Goal: Task Accomplishment & Management: Use online tool/utility

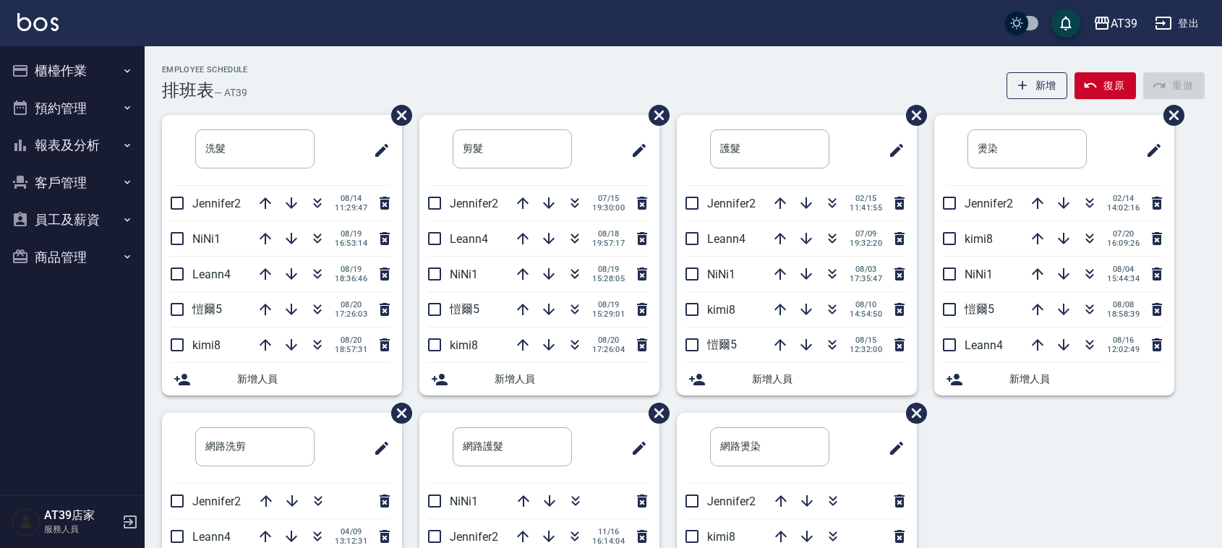
drag, startPoint x: 53, startPoint y: 248, endPoint x: 46, endPoint y: 244, distance: 8.4
click at [51, 247] on button "商品管理" at bounding box center [72, 258] width 133 height 38
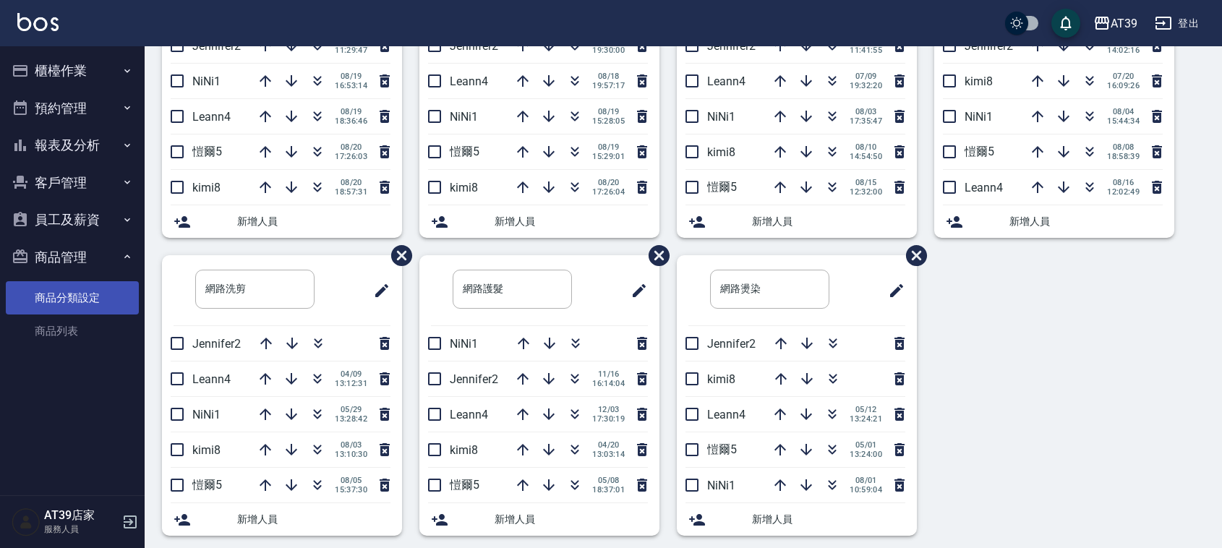
scroll to position [170, 0]
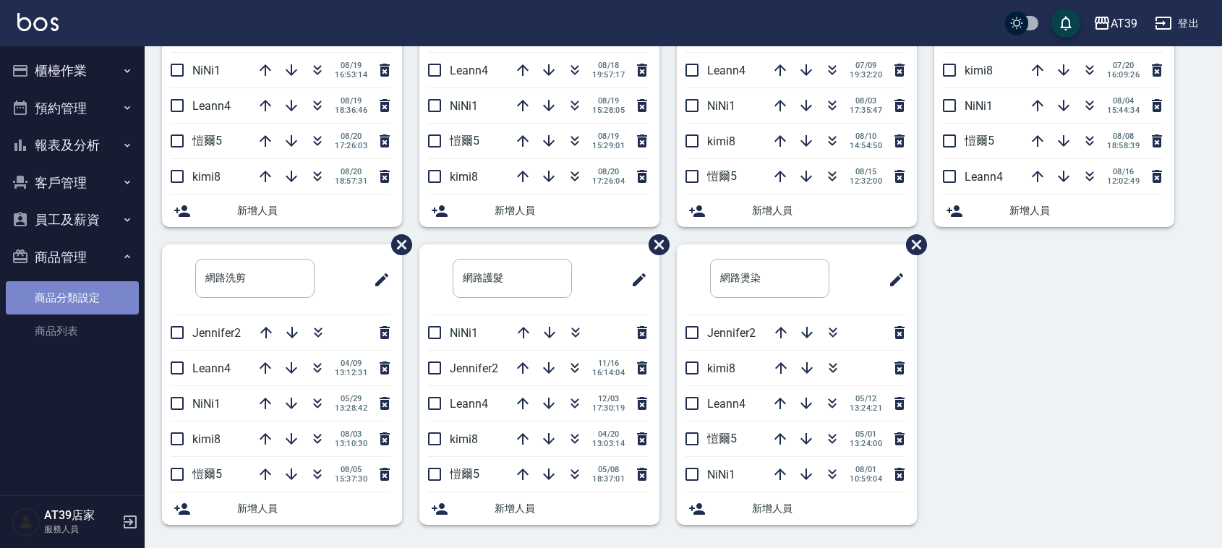
click at [73, 311] on link "商品分類設定" at bounding box center [72, 297] width 133 height 33
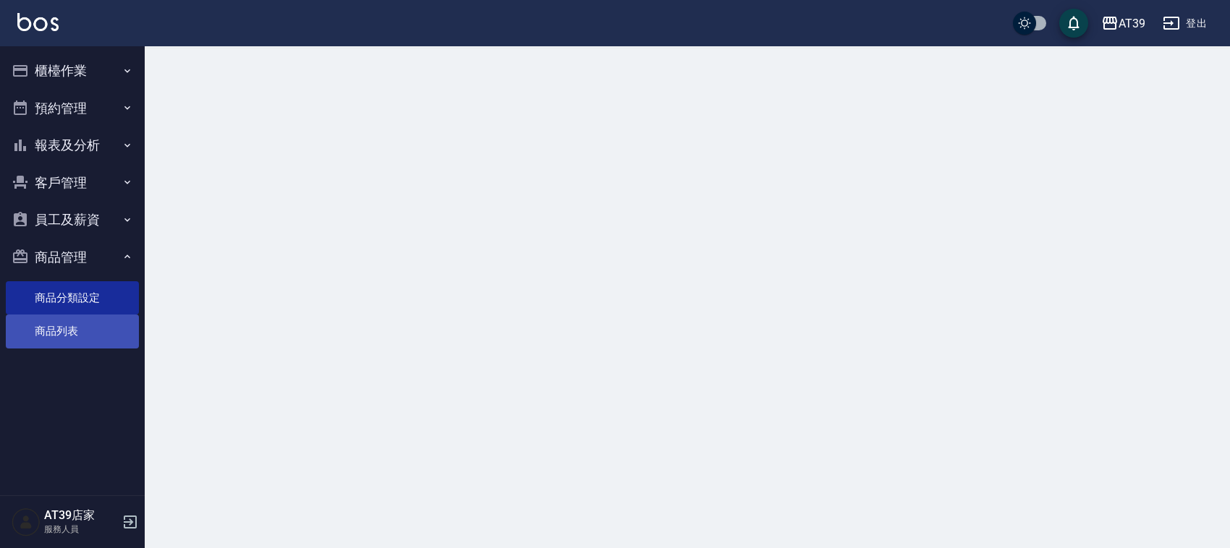
click at [72, 320] on link "商品列表" at bounding box center [72, 331] width 133 height 33
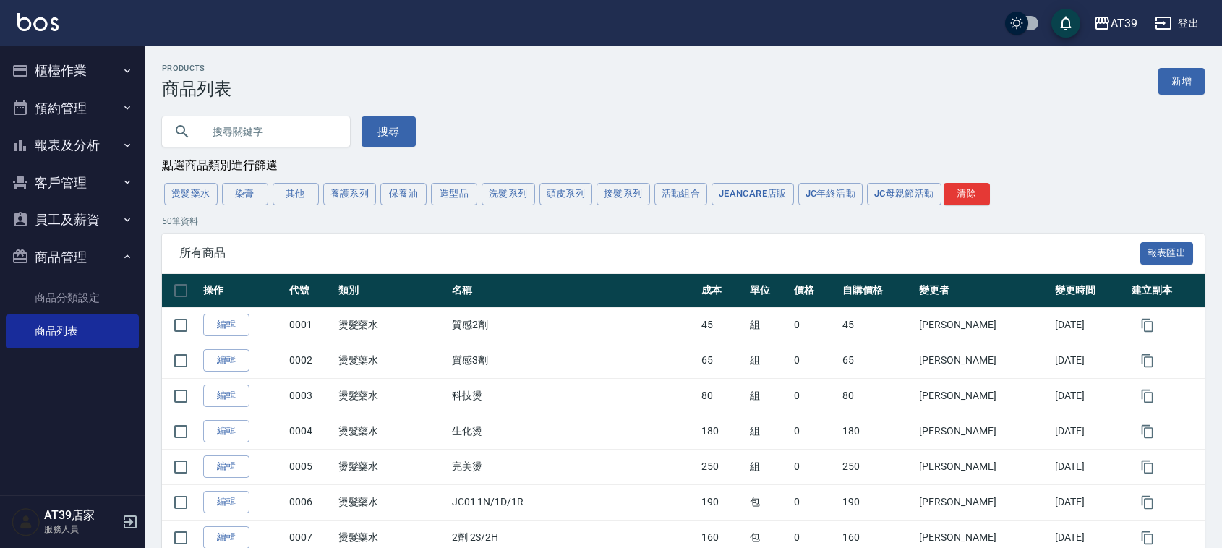
click at [527, 196] on button "洗髮系列" at bounding box center [509, 194] width 54 height 22
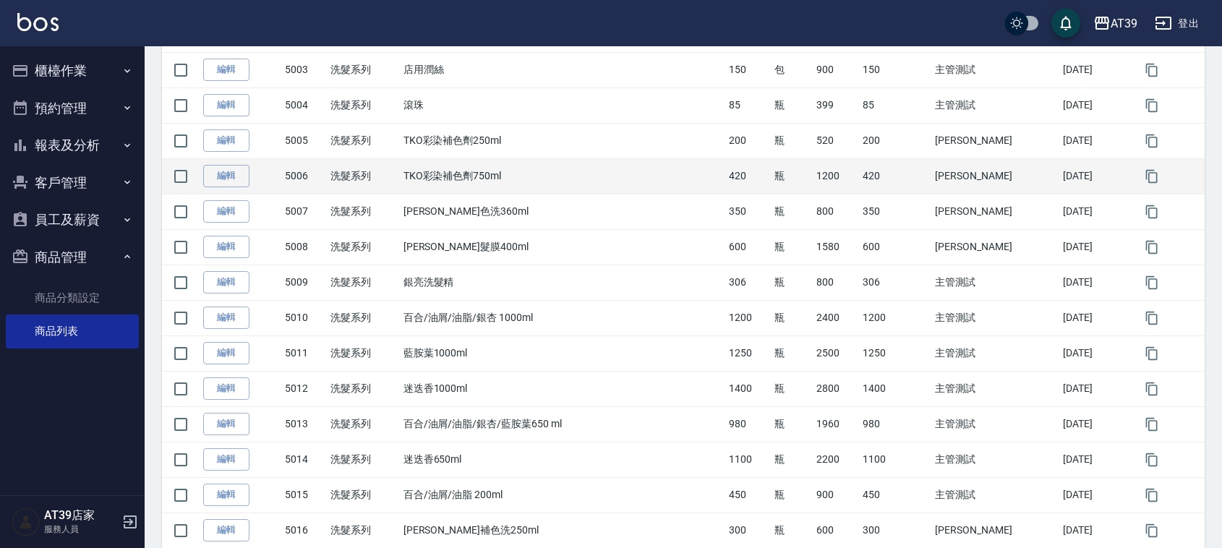
scroll to position [429, 0]
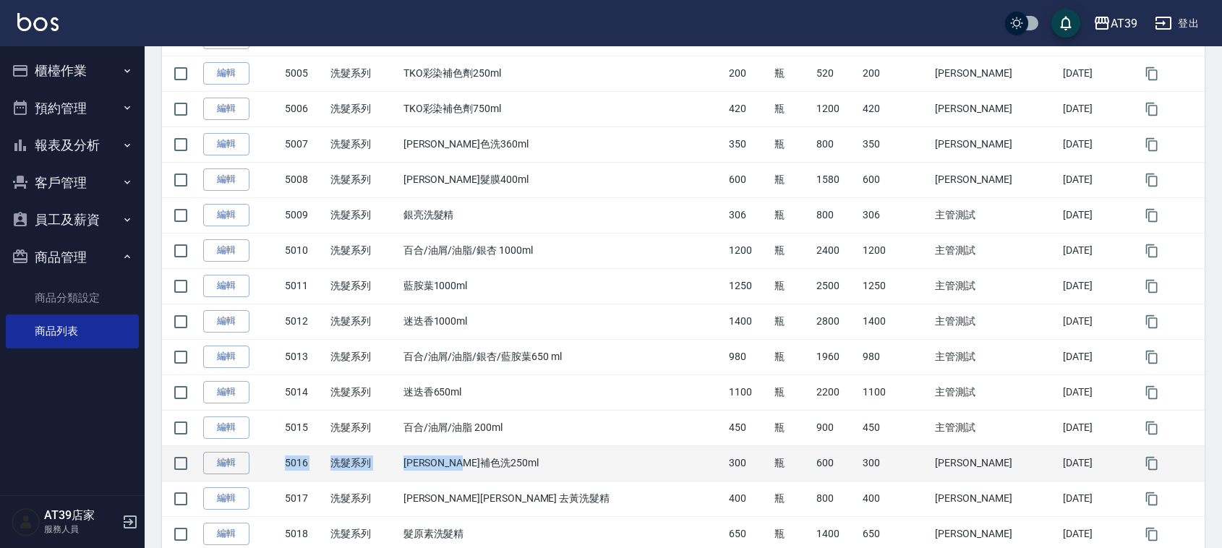
drag, startPoint x: 536, startPoint y: 472, endPoint x: 282, endPoint y: 469, distance: 253.9
click at [276, 476] on tr "編輯 5016 洗髮系列 沐宥補色洗250ml 300 瓶 600 300 李思敏 2024/05/10" at bounding box center [683, 463] width 1043 height 35
click at [281, 469] on td "編輯" at bounding box center [241, 463] width 82 height 35
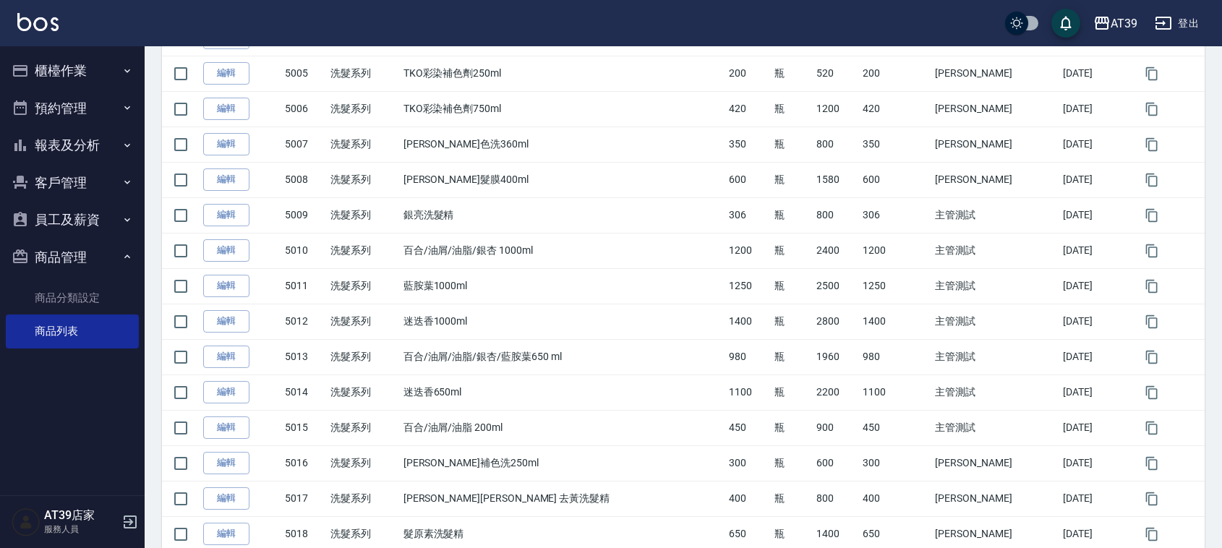
click at [26, 20] on img at bounding box center [37, 22] width 41 height 18
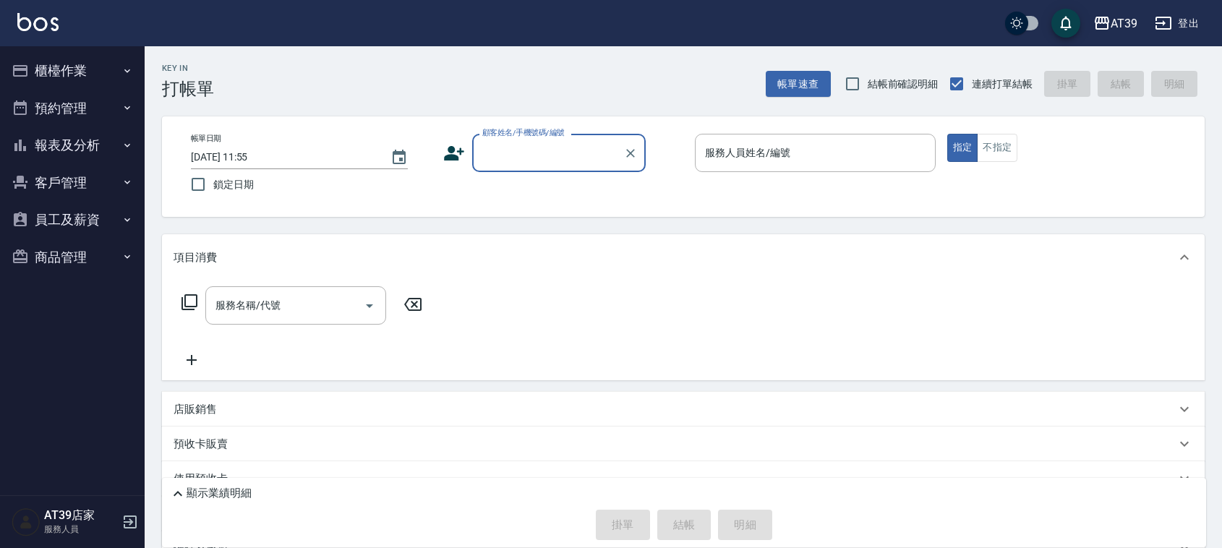
click at [197, 1] on div "AT39 登出" at bounding box center [611, 23] width 1222 height 46
click at [69, 145] on button "報表及分析" at bounding box center [72, 146] width 133 height 38
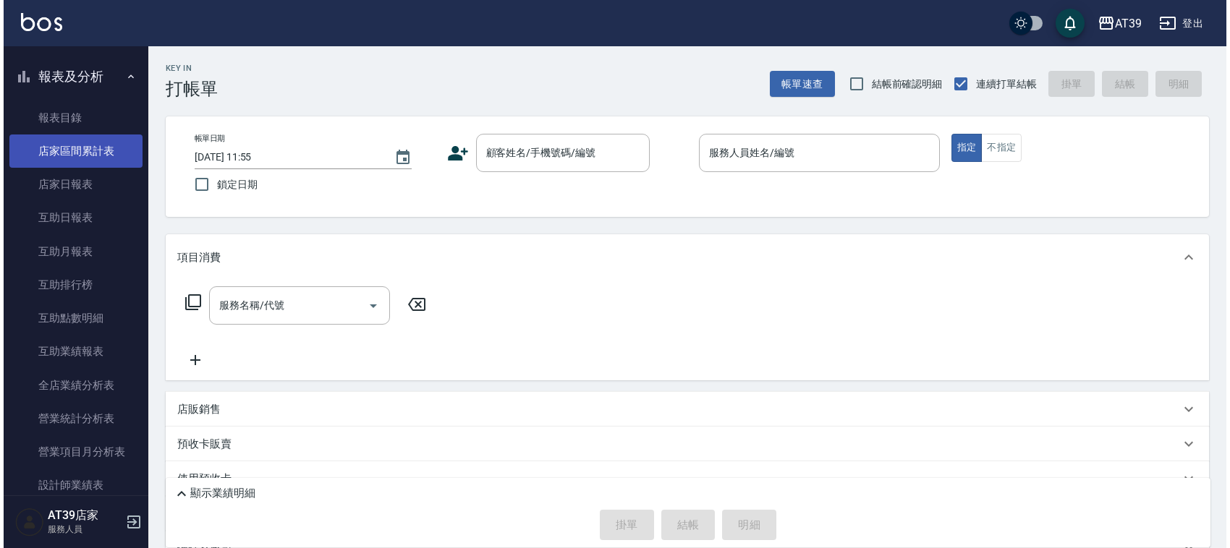
scroll to position [181, 0]
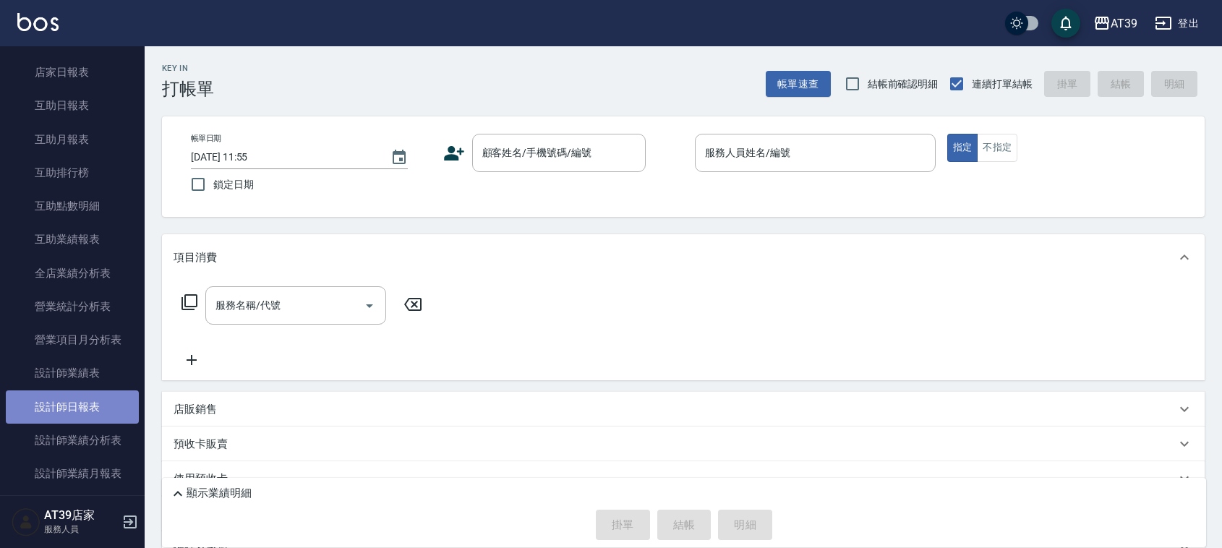
click at [111, 399] on link "設計師日報表" at bounding box center [72, 407] width 133 height 33
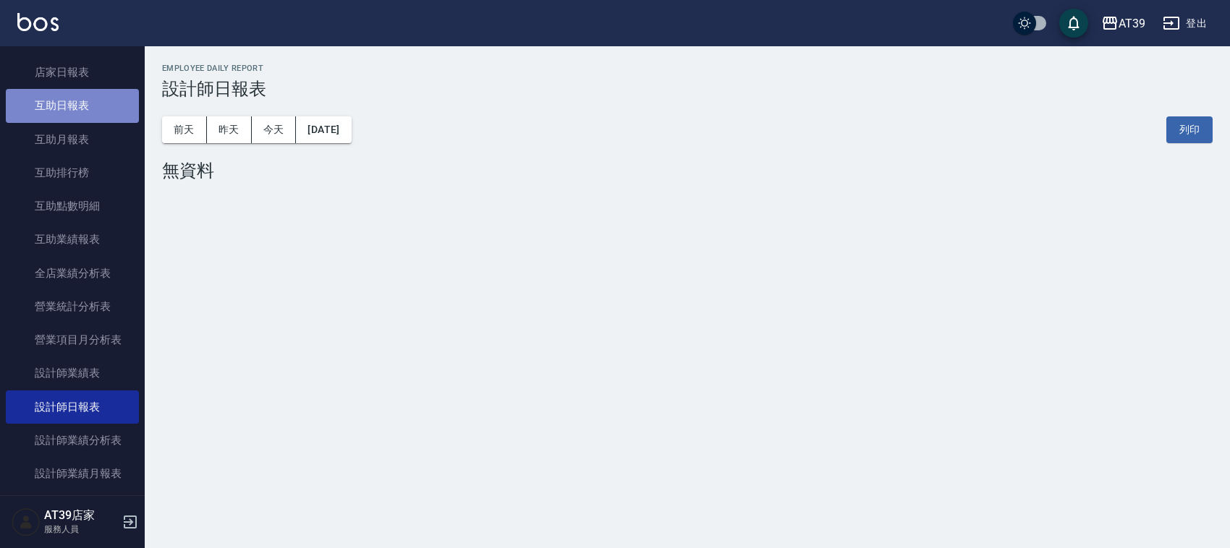
click at [80, 117] on link "互助日報表" at bounding box center [72, 105] width 133 height 33
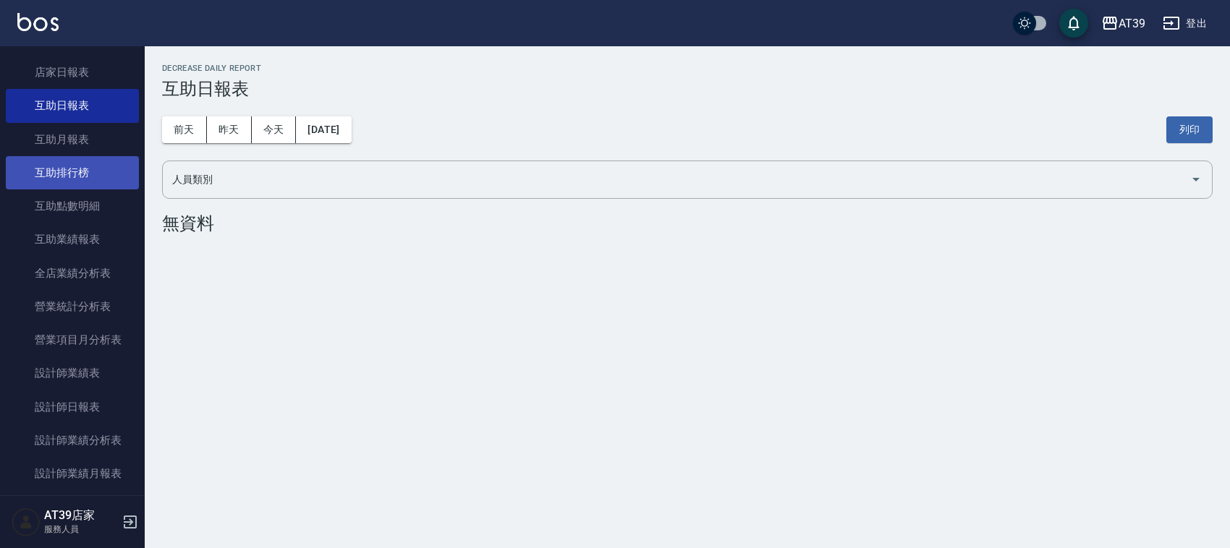
click at [98, 182] on link "互助排行榜" at bounding box center [72, 172] width 133 height 33
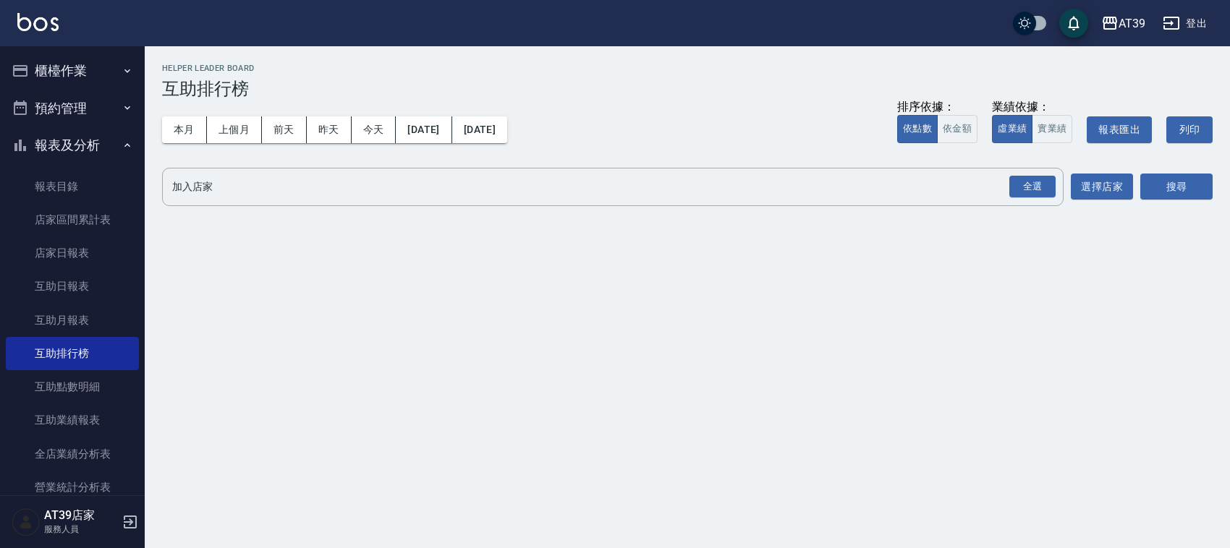
click at [112, 81] on button "櫃檯作業" at bounding box center [72, 71] width 133 height 38
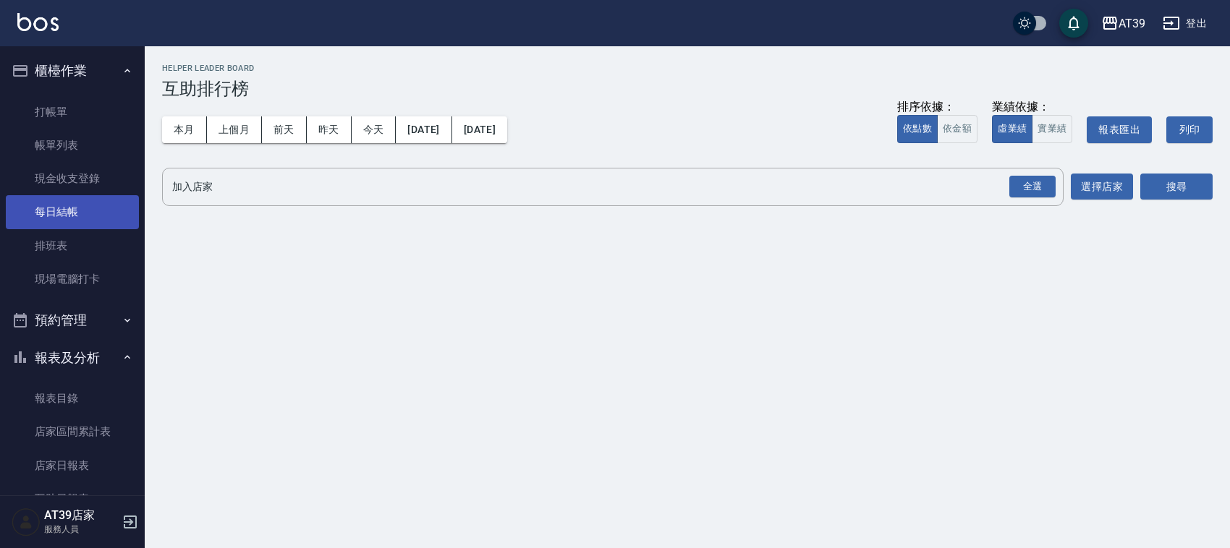
click at [88, 211] on link "每日結帳" at bounding box center [72, 211] width 133 height 33
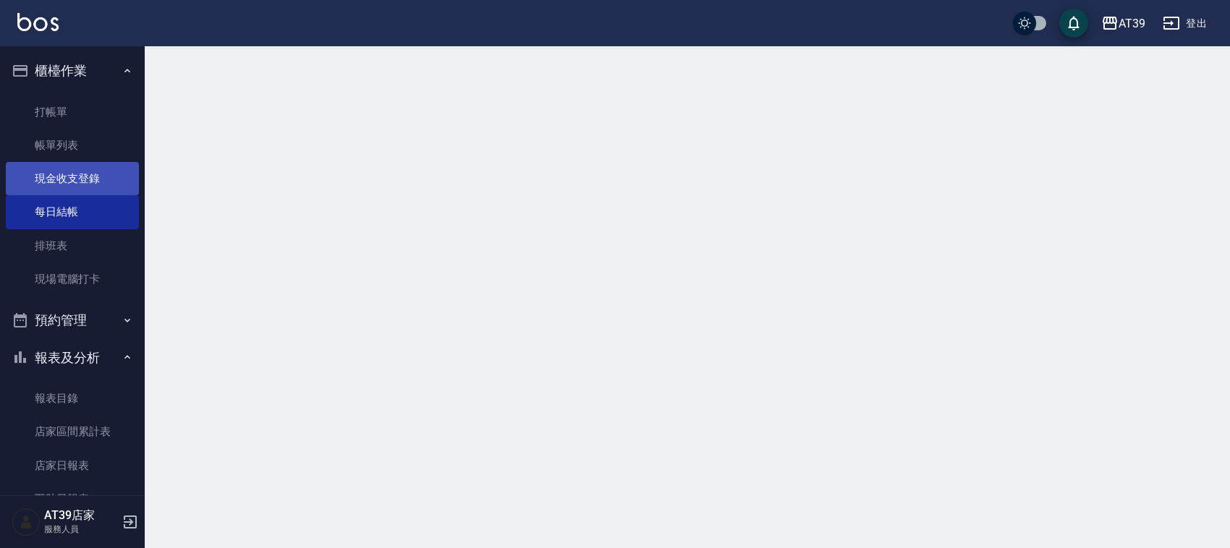
click at [96, 163] on link "現金收支登錄" at bounding box center [72, 178] width 133 height 33
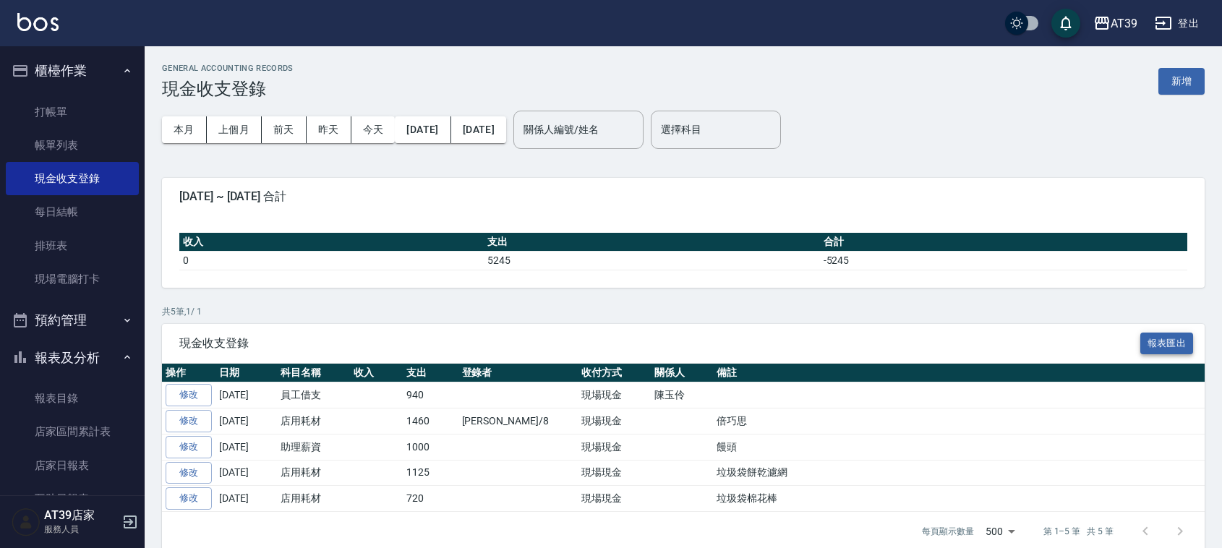
drag, startPoint x: 1144, startPoint y: 330, endPoint x: 1148, endPoint y: 341, distance: 12.1
click at [1148, 341] on div "現金收支登錄 報表匯出" at bounding box center [683, 344] width 1043 height 40
click at [1170, 87] on button "新增" at bounding box center [1182, 81] width 46 height 27
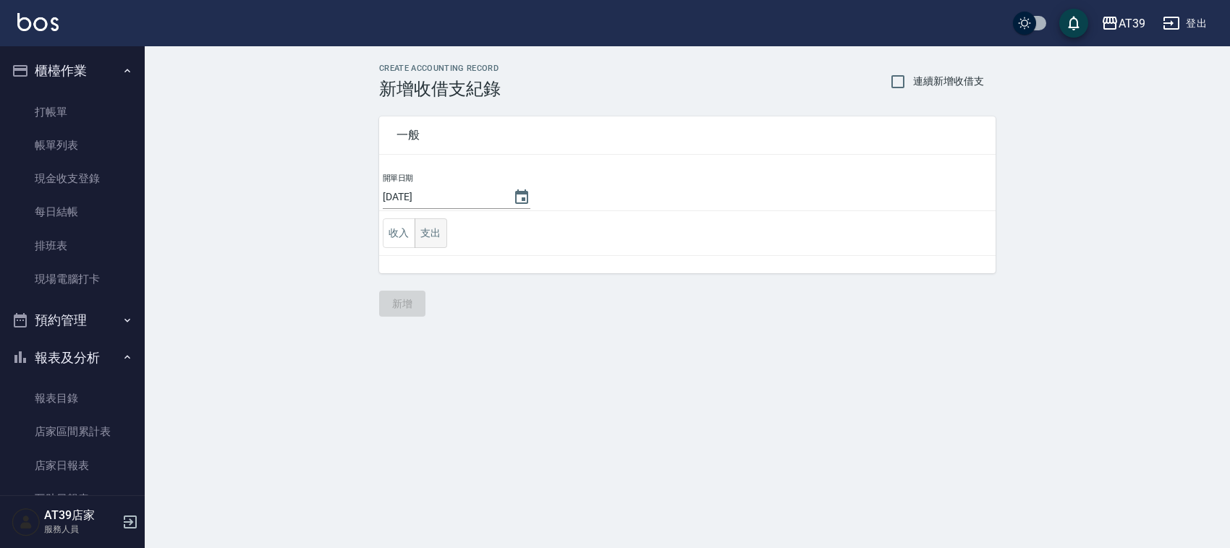
click at [435, 235] on button "支出" at bounding box center [430, 233] width 33 height 30
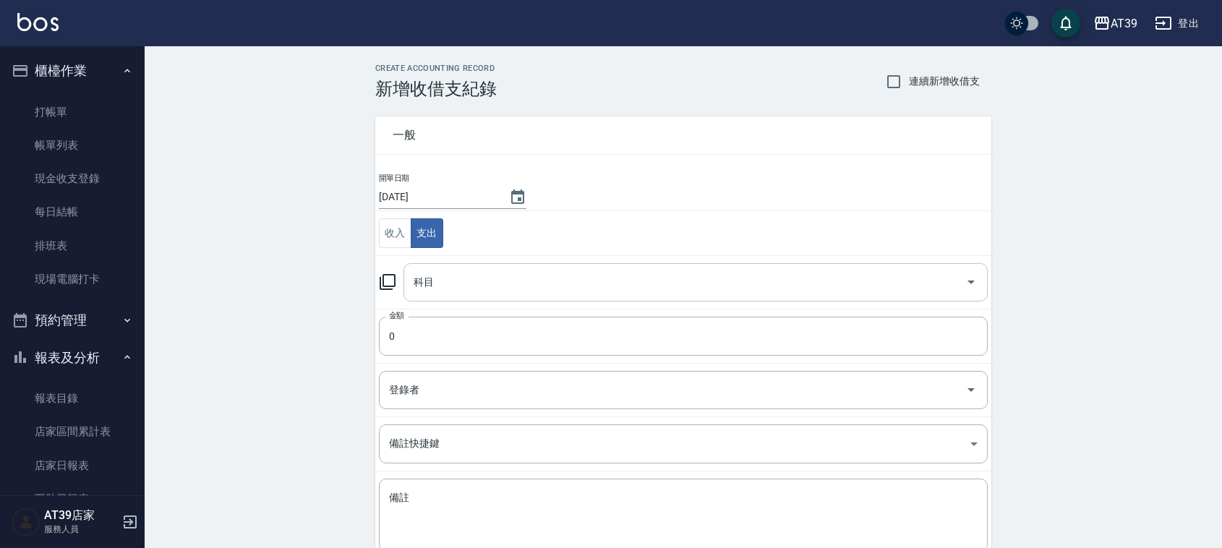
click at [476, 297] on div "科目" at bounding box center [696, 282] width 584 height 38
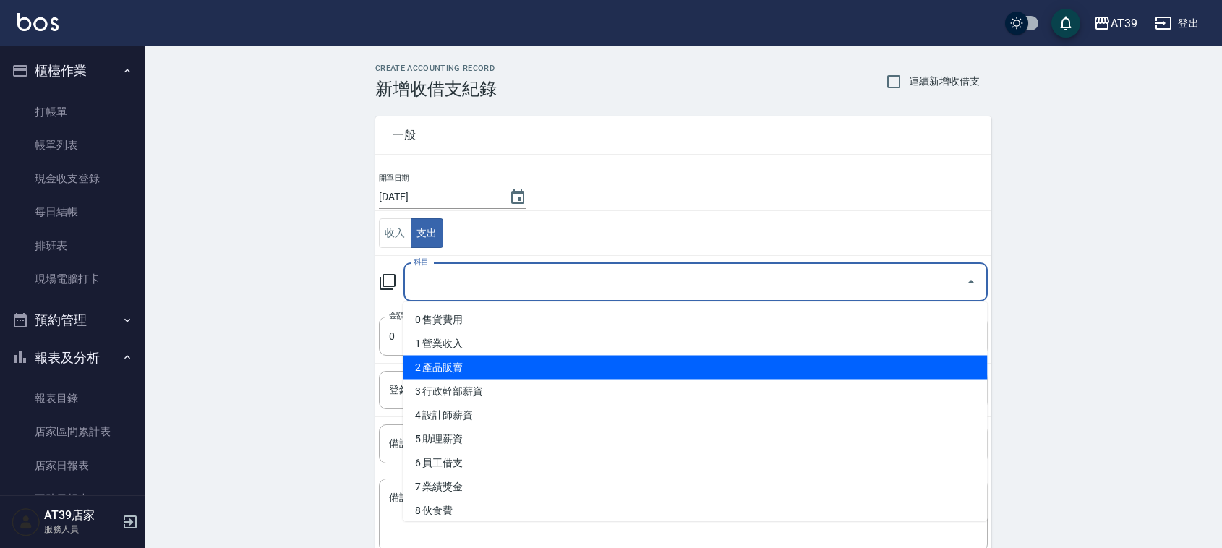
click at [485, 367] on li "2 產品販賣" at bounding box center [696, 368] width 584 height 24
type input "2 產品販賣"
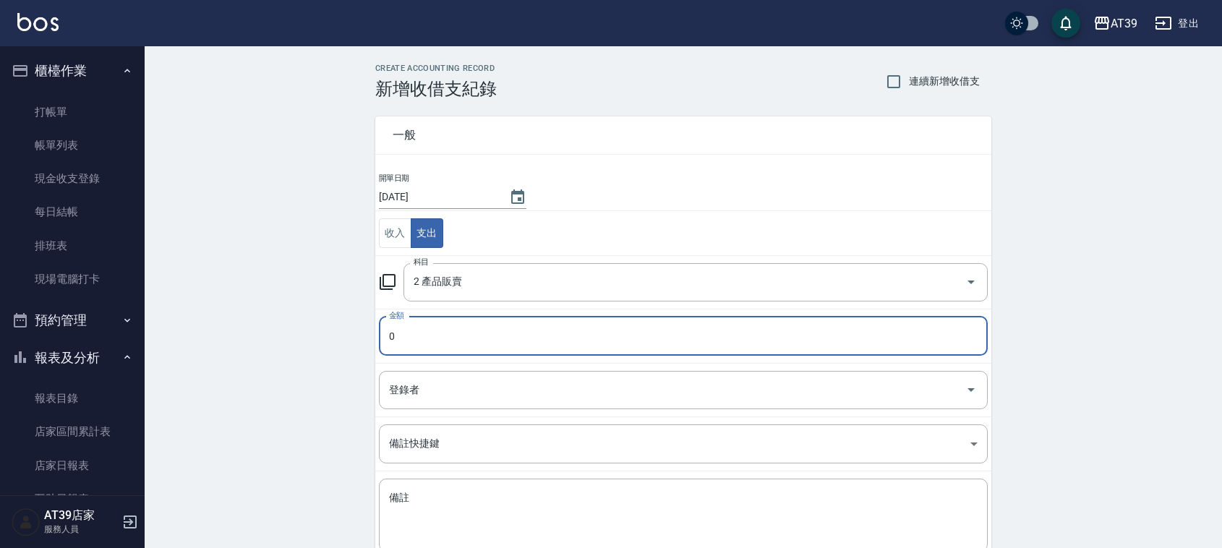
click at [430, 352] on input "0" at bounding box center [683, 336] width 609 height 39
click at [429, 344] on input "0" at bounding box center [683, 336] width 609 height 39
type input "600"
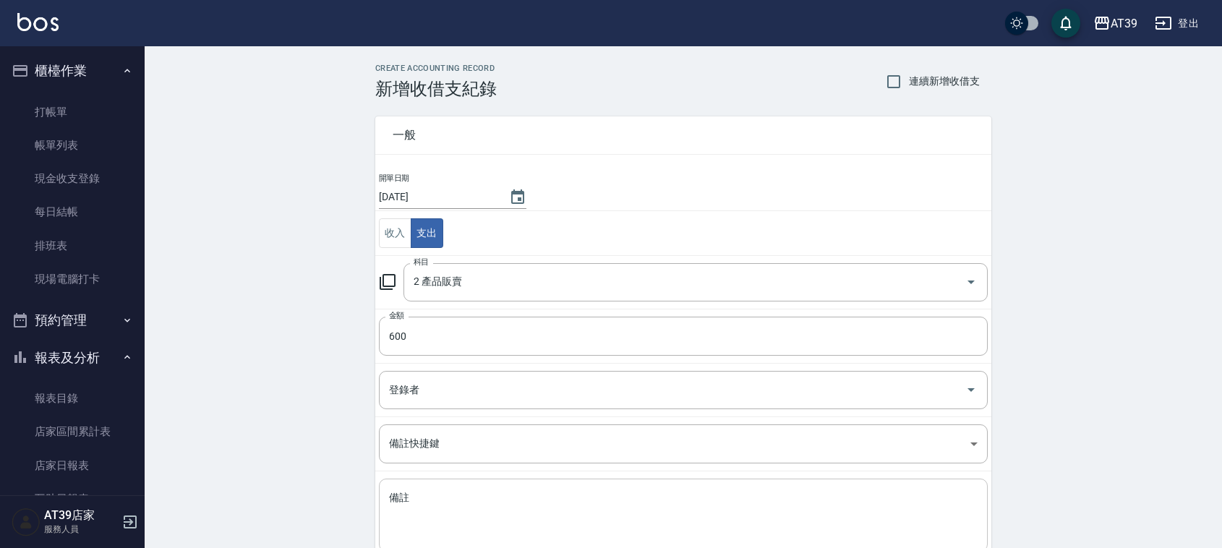
click at [496, 485] on div "x 備註" at bounding box center [683, 515] width 609 height 73
type textarea "n"
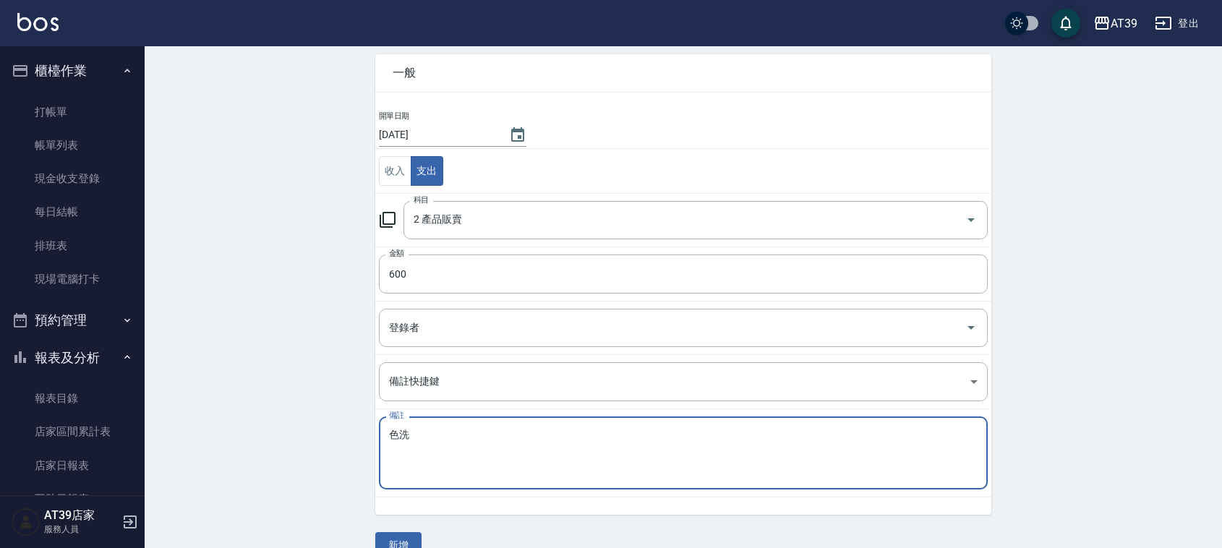
scroll to position [91, 0]
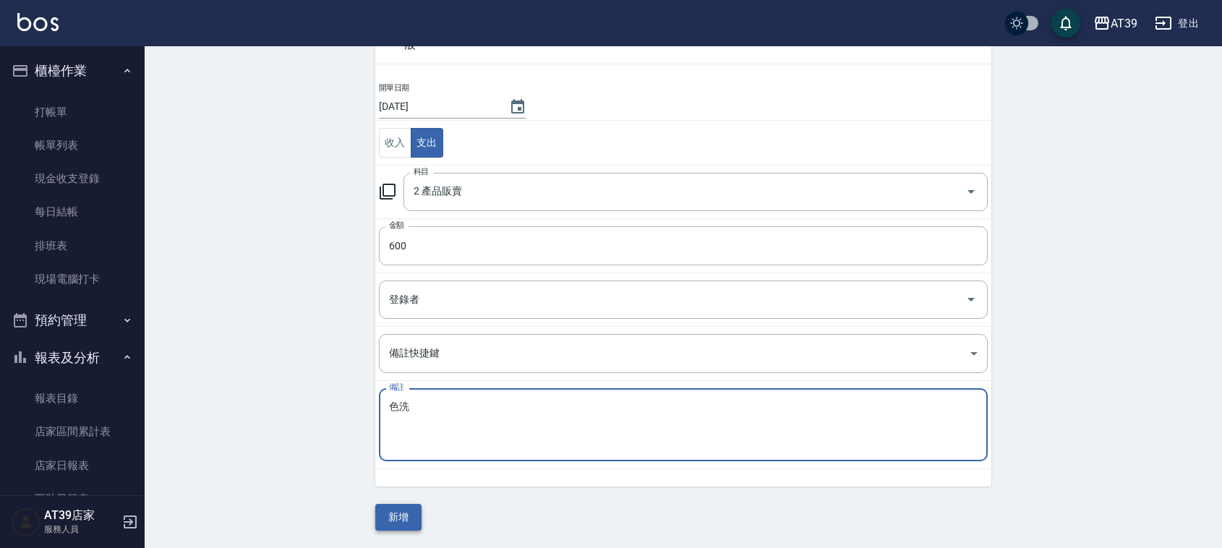
type textarea "色洗"
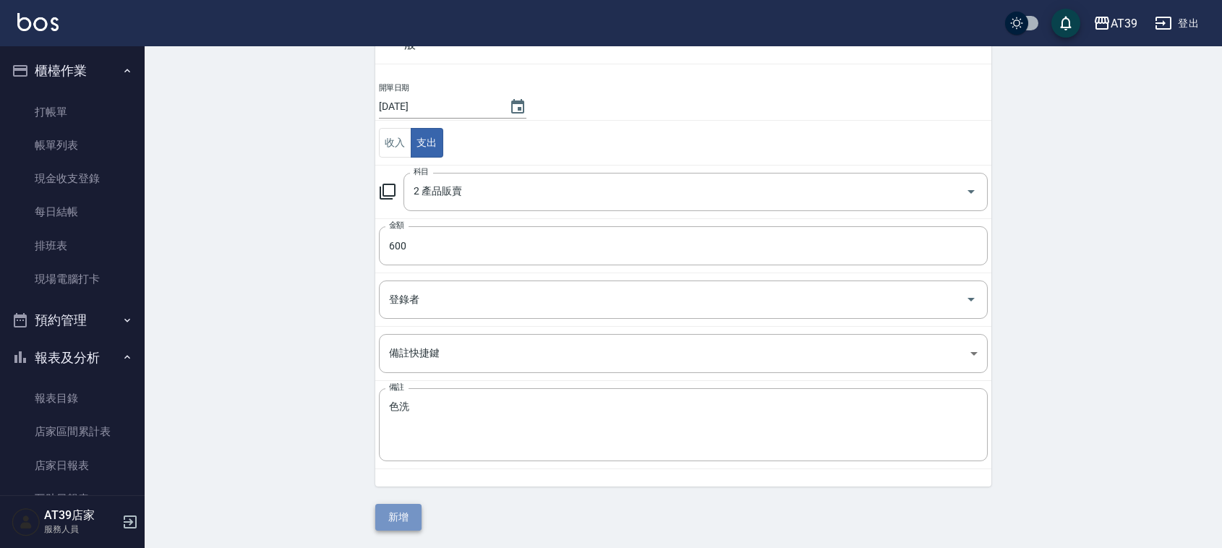
click at [407, 512] on button "新增" at bounding box center [398, 517] width 46 height 27
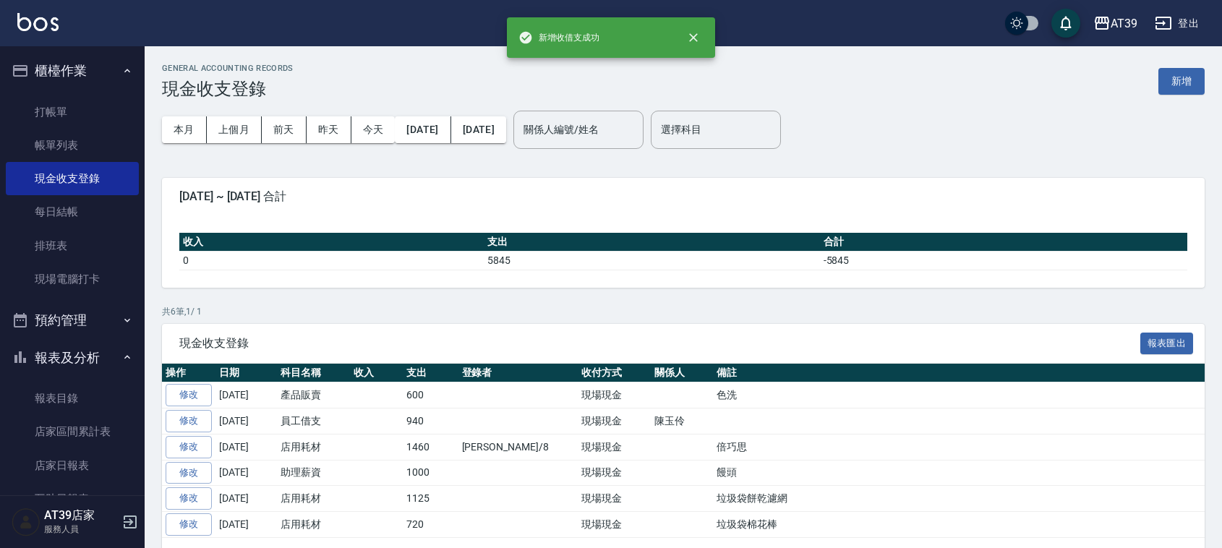
click at [423, 457] on td "1460" at bounding box center [431, 447] width 56 height 26
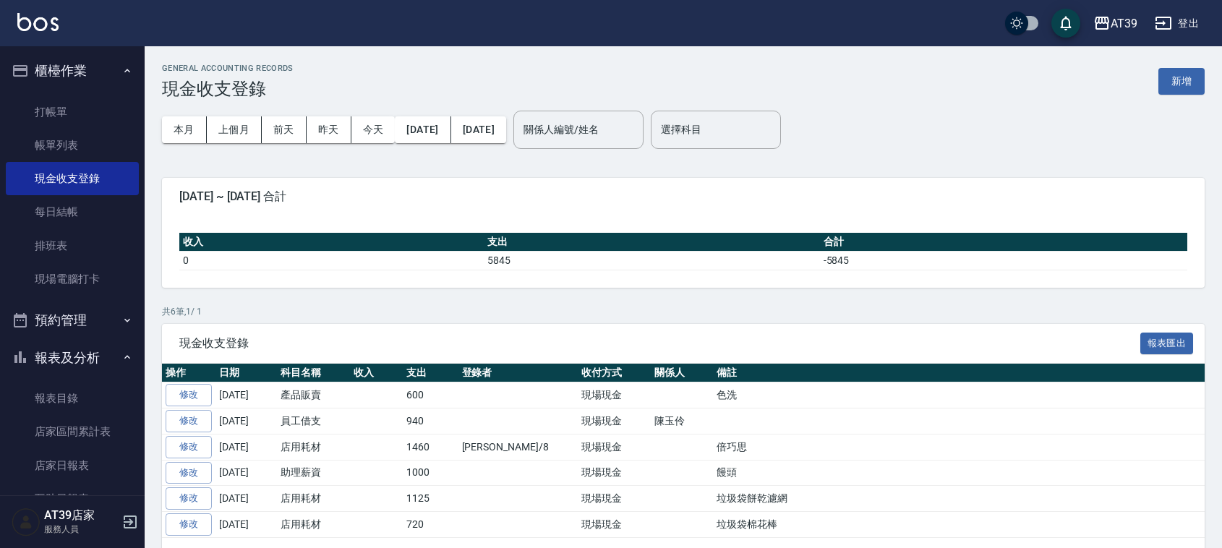
click at [410, 312] on p "共 6 筆, 1 / 1" at bounding box center [683, 311] width 1043 height 13
click at [53, 18] on img at bounding box center [37, 22] width 41 height 18
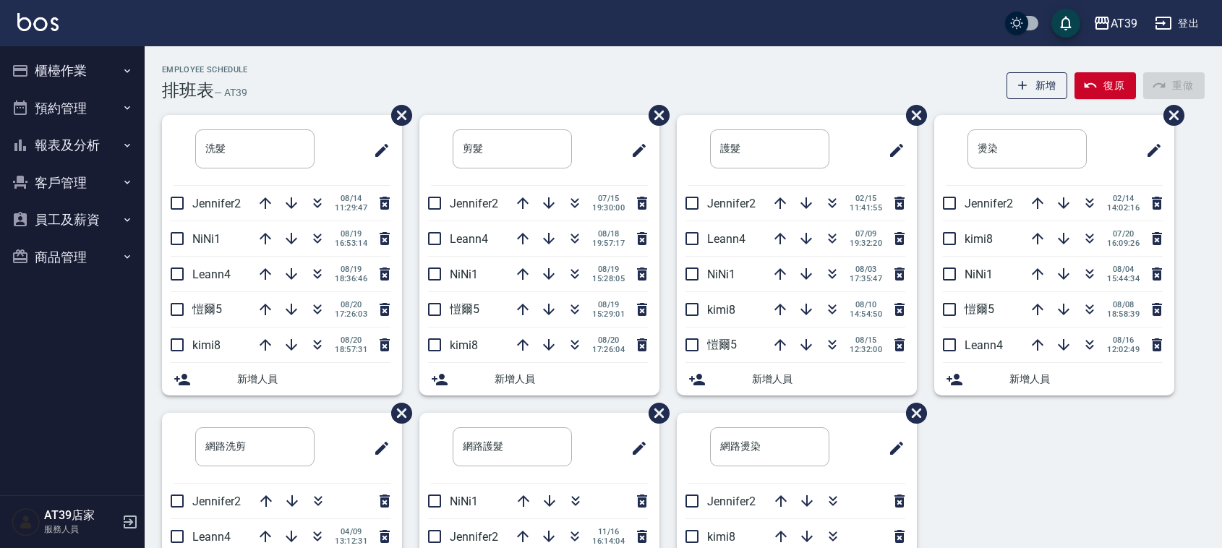
click at [323, 35] on div "AT39 登出" at bounding box center [611, 23] width 1222 height 46
drag, startPoint x: 153, startPoint y: 67, endPoint x: 247, endPoint y: 95, distance: 98.7
click at [247, 95] on div "Employee Schedule 排班表 — AT39 新增 復原 重做 洗髮 ​ Jennifer2 [DATE] 11:29:47 NiNi1 [DAT…" at bounding box center [684, 388] width 1078 height 646
click at [247, 95] on div "Employee Schedule 排班表 — AT39 新增 復原 重做" at bounding box center [683, 82] width 1043 height 35
drag, startPoint x: 247, startPoint y: 95, endPoint x: 182, endPoint y: 59, distance: 74.5
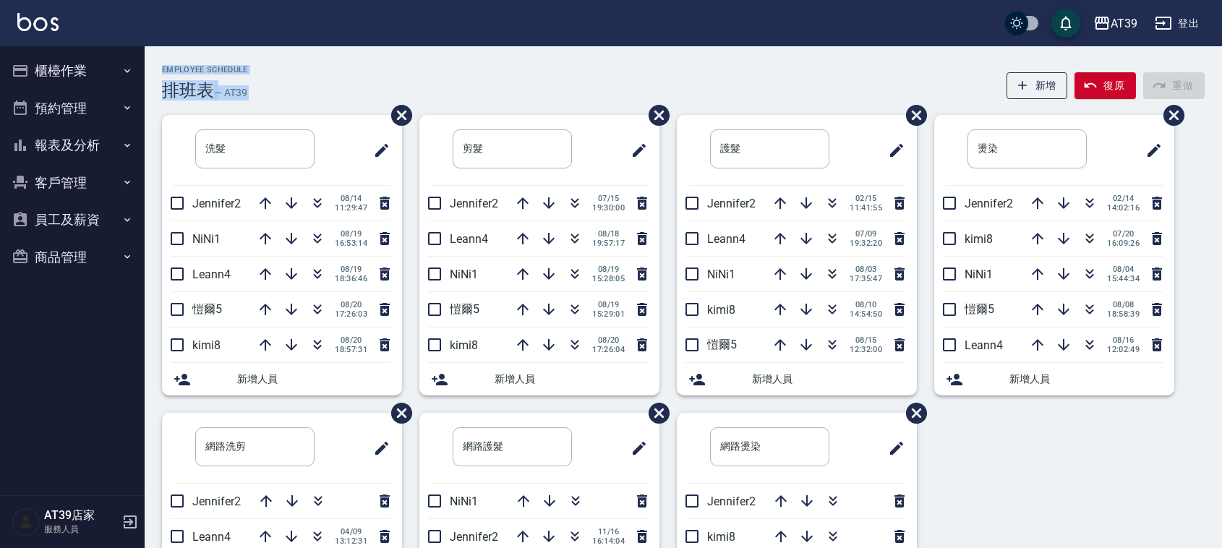
click at [182, 59] on div "Employee Schedule 排班表 — AT39 新增 復原 重做 洗髮 ​ Jennifer2 [DATE] 11:29:47 NiNi1 [DAT…" at bounding box center [684, 381] width 1078 height 671
drag, startPoint x: 167, startPoint y: 67, endPoint x: 306, endPoint y: 78, distance: 139.3
click at [306, 78] on div "Employee Schedule 排班表 — AT39 新增 復原 重做" at bounding box center [683, 82] width 1043 height 35
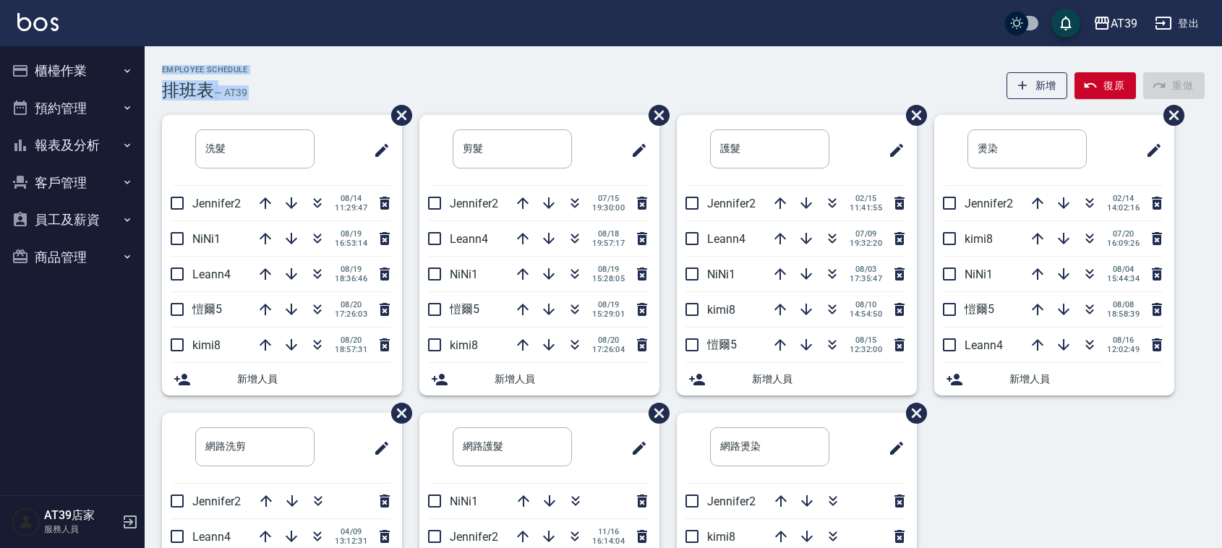
drag, startPoint x: 306, startPoint y: 78, endPoint x: 185, endPoint y: 69, distance: 121.2
click at [185, 69] on div "Employee Schedule 排班表 — AT39 新增 復原 重做" at bounding box center [683, 82] width 1043 height 35
click at [185, 70] on h2 "Employee Schedule" at bounding box center [205, 69] width 86 height 9
click at [440, 66] on div "Employee Schedule 排班表 — AT39 新增 復原 重做" at bounding box center [683, 82] width 1043 height 35
click at [573, 278] on icon "button" at bounding box center [575, 276] width 8 height 5
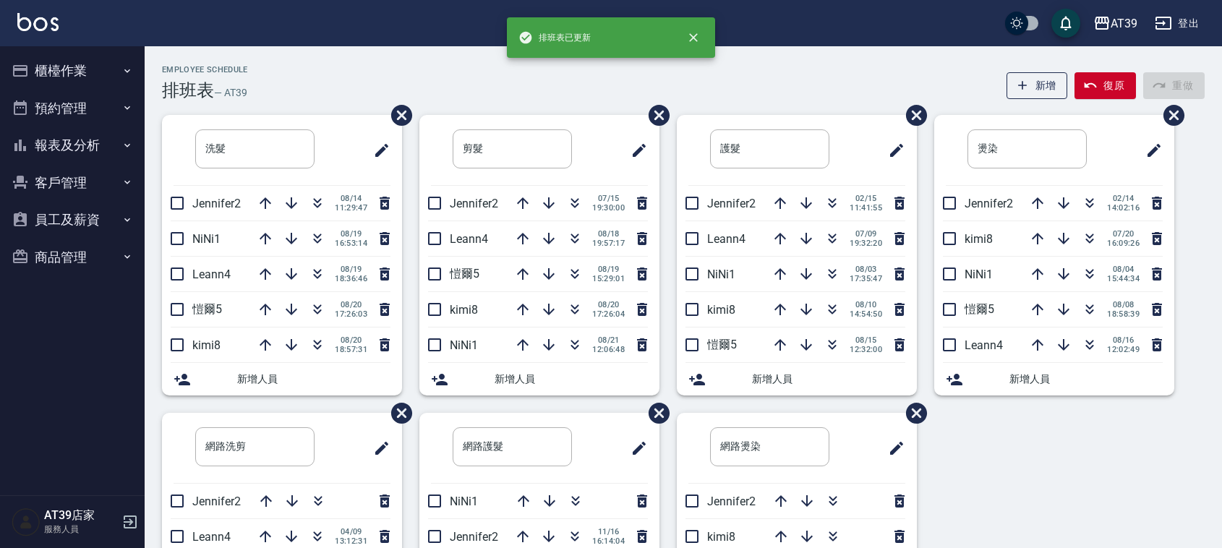
click at [511, 85] on div "Employee Schedule 排班表 — AT39 新增 復原 重做" at bounding box center [683, 82] width 1043 height 35
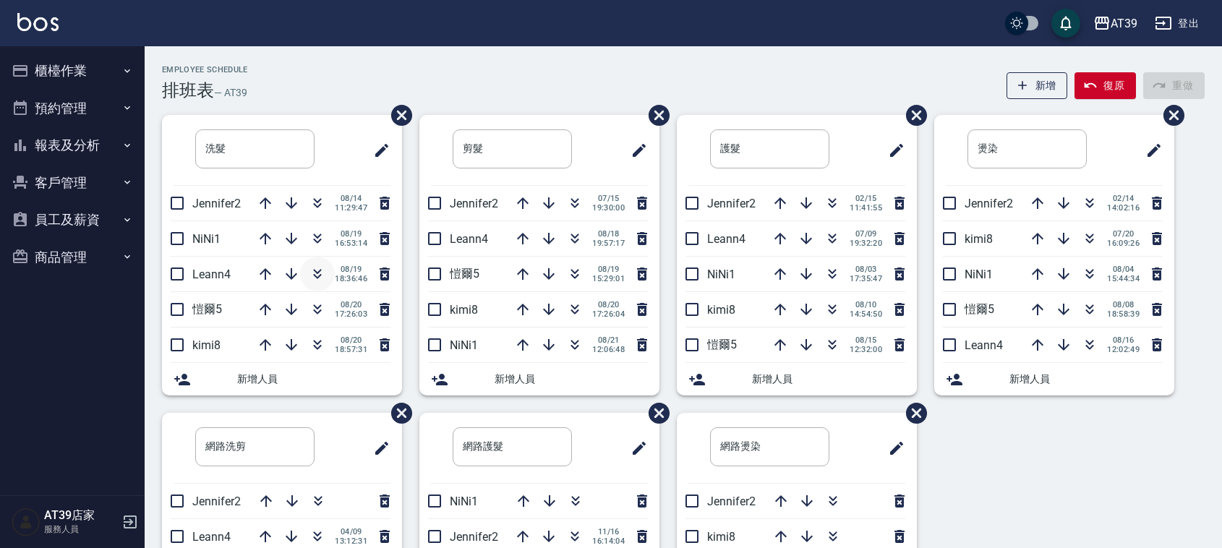
drag, startPoint x: 312, startPoint y: 280, endPoint x: 318, endPoint y: 287, distance: 9.3
click at [318, 287] on button "button" at bounding box center [317, 274] width 35 height 35
click at [246, 75] on div "Employee Schedule 排班表 — AT39" at bounding box center [205, 82] width 86 height 35
click at [1027, 477] on div "洗髮 ​ Jennifer2 [DATE] 11:29:47 NiNi1 [DATE] 16:53:14 [PERSON_NAME]5 [DATE] 17:2…" at bounding box center [675, 413] width 1060 height 596
click at [1027, 476] on div "洗髮 ​ Jennifer2 [DATE] 11:29:47 NiNi1 [DATE] 16:53:14 [PERSON_NAME]5 [DATE] 17:2…" at bounding box center [675, 413] width 1060 height 596
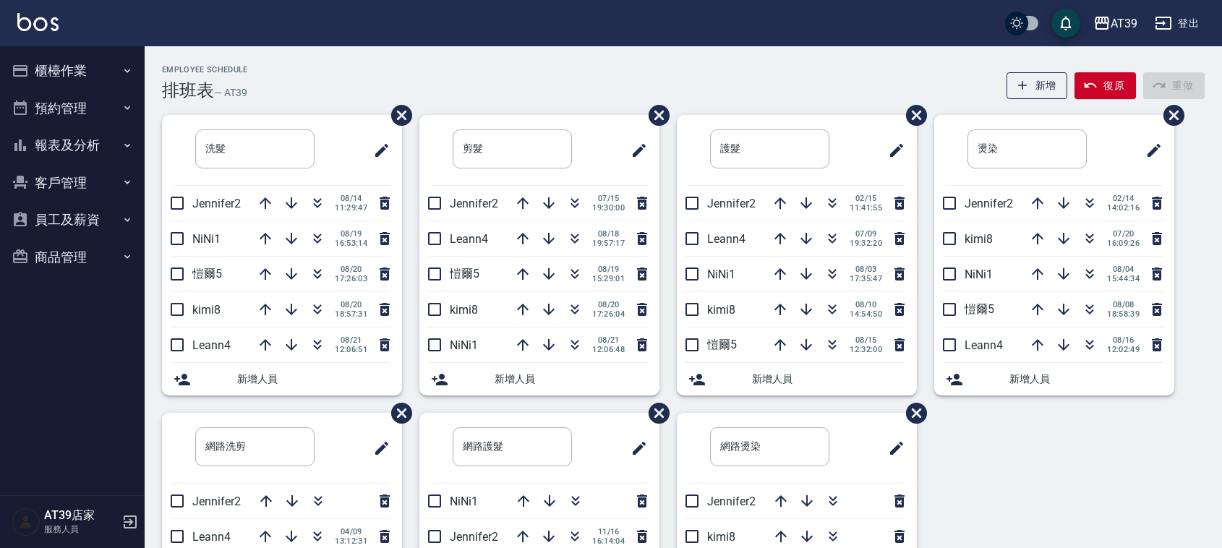
click at [1024, 472] on div "洗髮 ​ Jennifer2 [DATE] 11:29:47 NiNi1 [DATE] 16:53:14 [PERSON_NAME]5 [DATE] 17:2…" at bounding box center [675, 413] width 1060 height 596
